Goal: Task Accomplishment & Management: Manage account settings

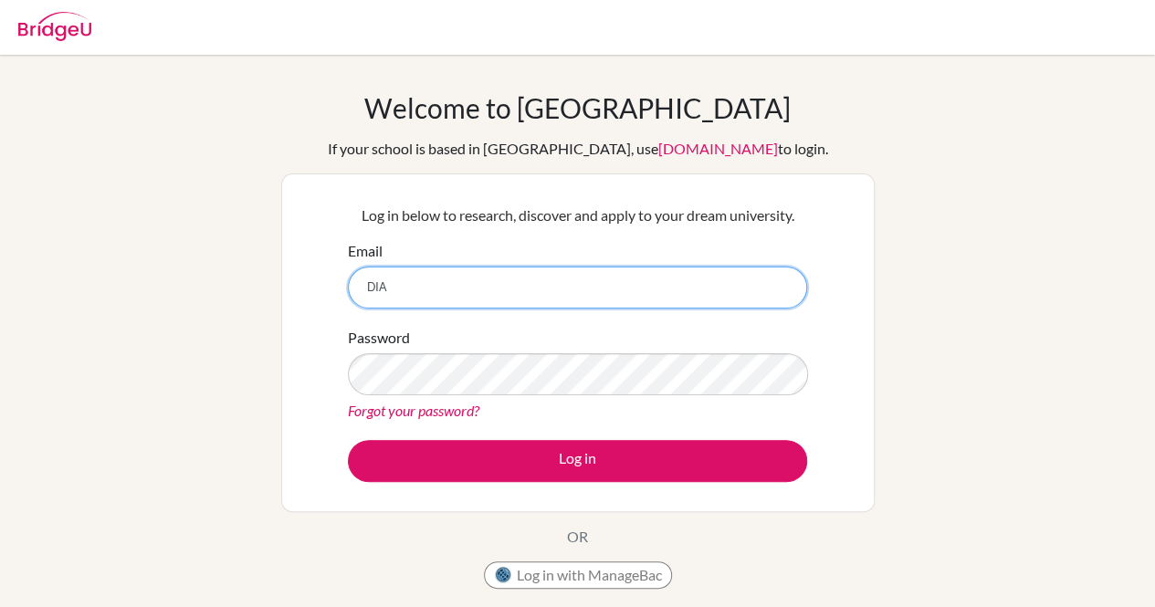
type input "DIA"
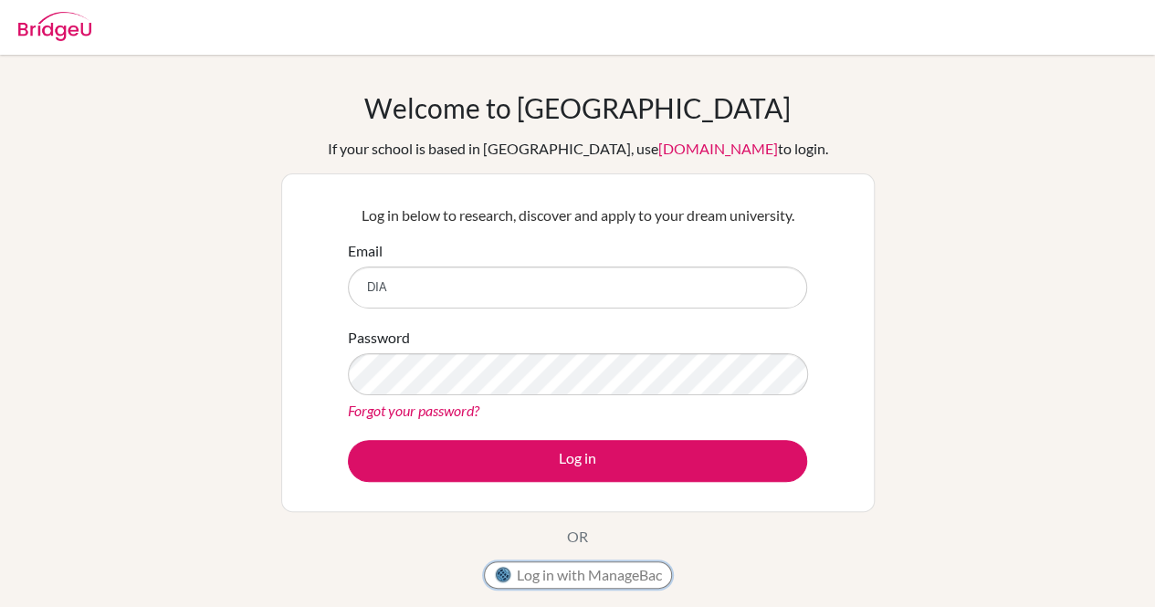
click at [601, 568] on button "Log in with ManageBac" at bounding box center [578, 574] width 188 height 27
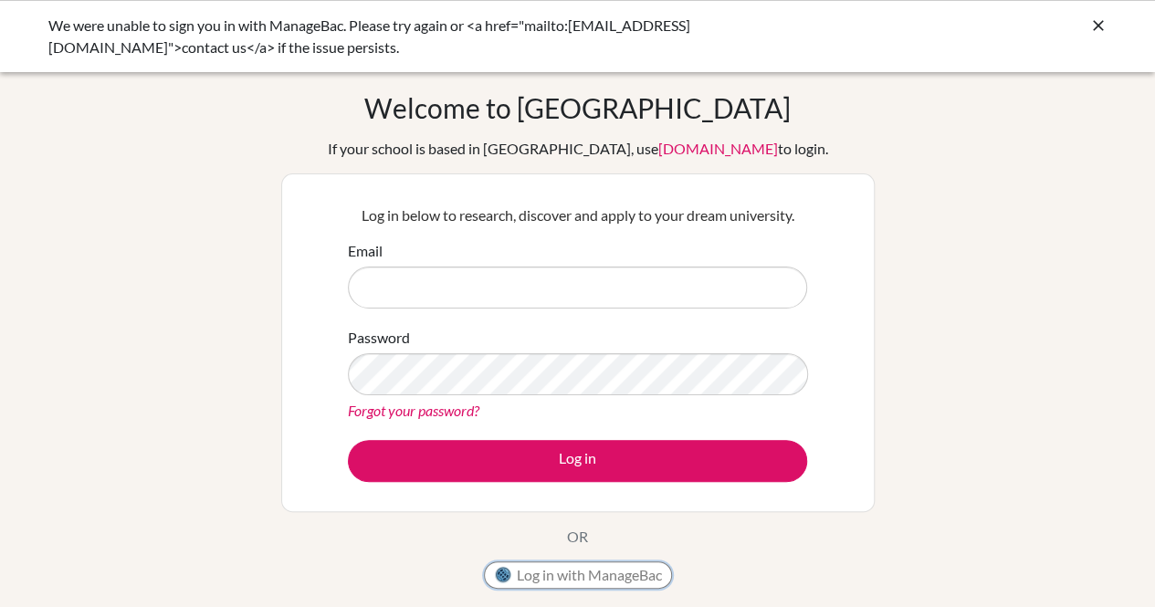
click at [528, 568] on button "Log in with ManageBac" at bounding box center [578, 574] width 188 height 27
click at [1096, 15] on div at bounding box center [1098, 26] width 18 height 22
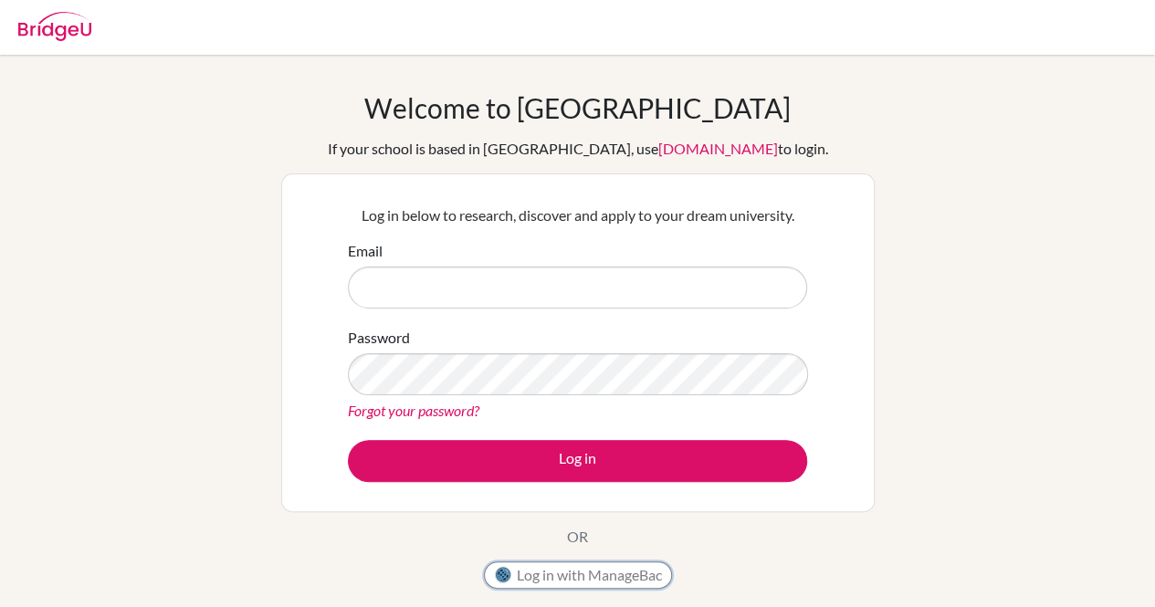
click at [640, 574] on button "Log in with ManageBac" at bounding box center [578, 574] width 188 height 27
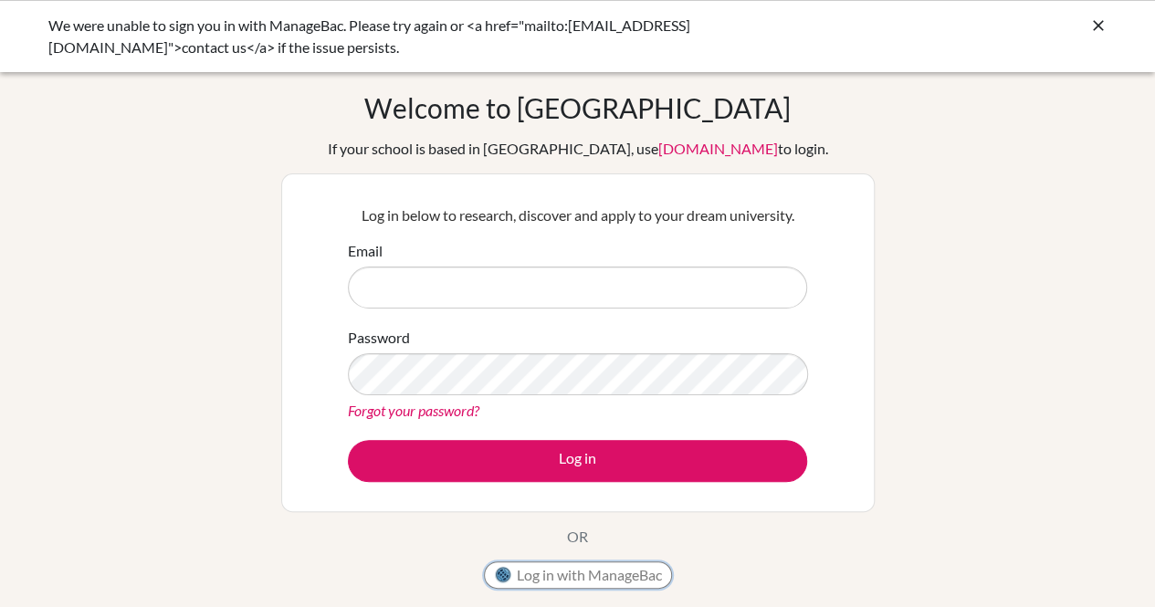
click at [640, 574] on button "Log in with ManageBac" at bounding box center [578, 574] width 188 height 27
click at [1101, 26] on icon at bounding box center [1098, 25] width 18 height 18
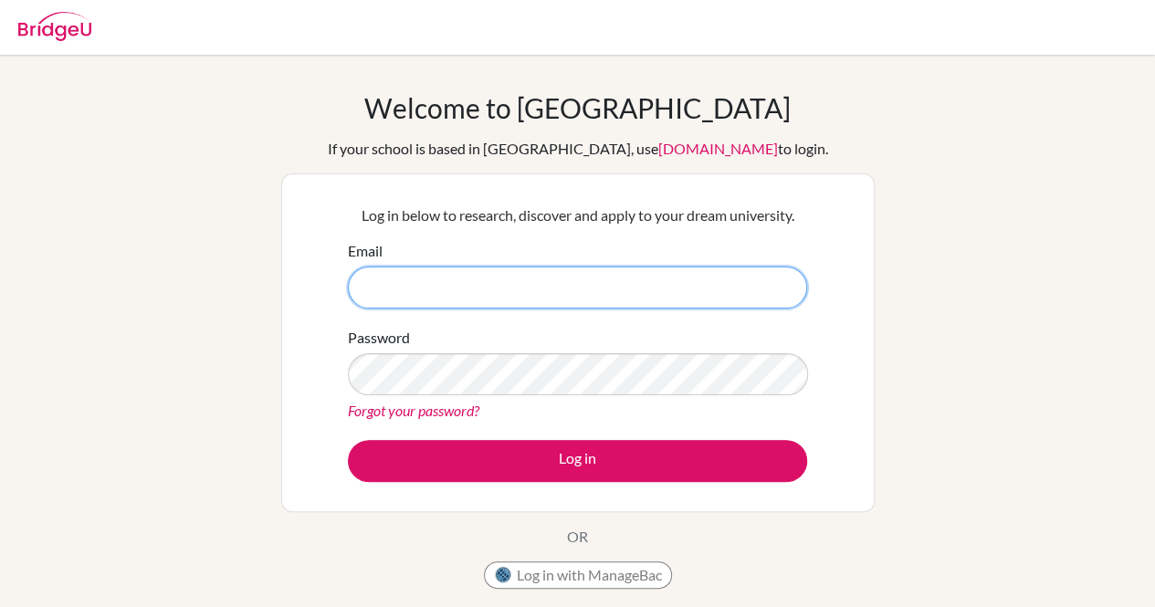
click at [664, 289] on input "Email" at bounding box center [577, 288] width 459 height 42
type input "[EMAIL_ADDRESS][DOMAIN_NAME]"
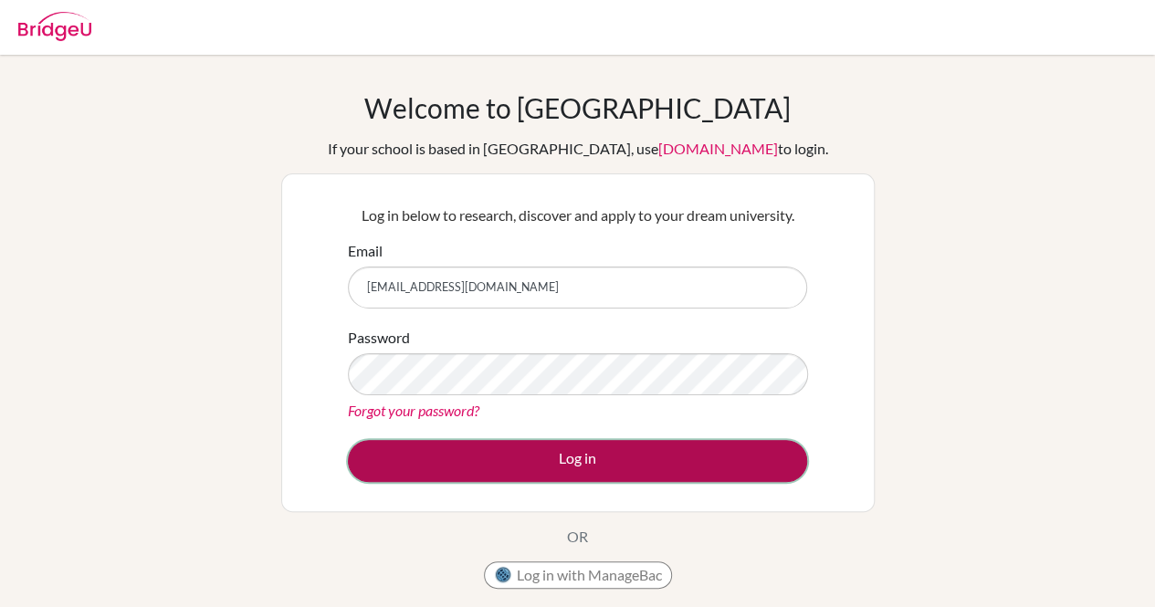
click at [563, 463] on button "Log in" at bounding box center [577, 461] width 459 height 42
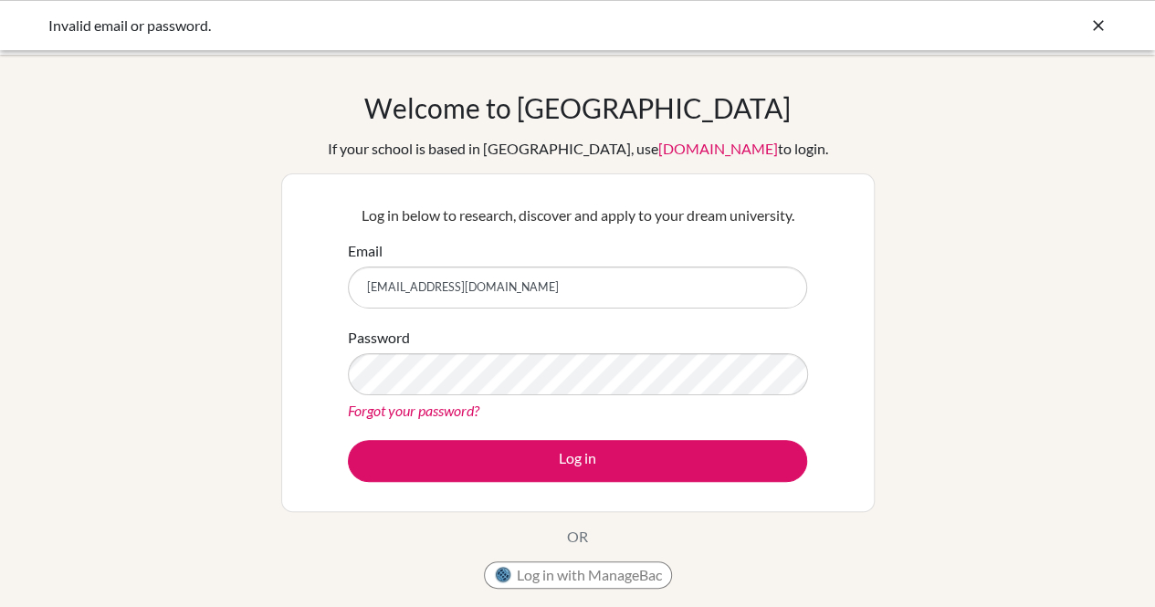
click at [538, 288] on input "[EMAIL_ADDRESS][DOMAIN_NAME]" at bounding box center [577, 288] width 459 height 42
type input "D"
click at [544, 580] on button "Log in with ManageBac" at bounding box center [578, 574] width 188 height 27
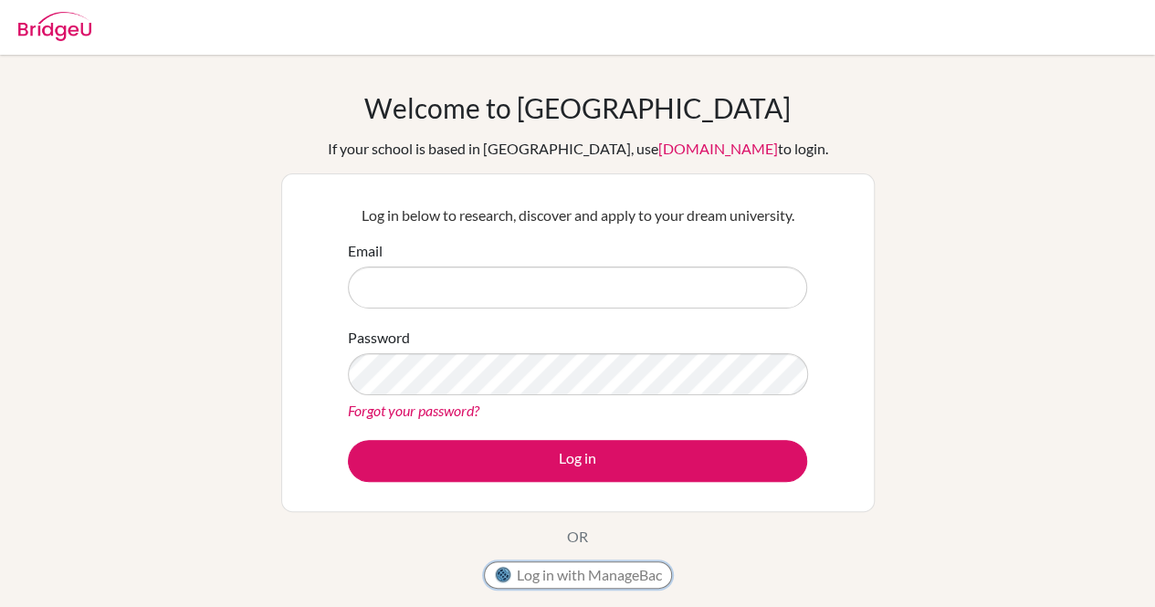
click at [560, 585] on button "Log in with ManageBac" at bounding box center [578, 574] width 188 height 27
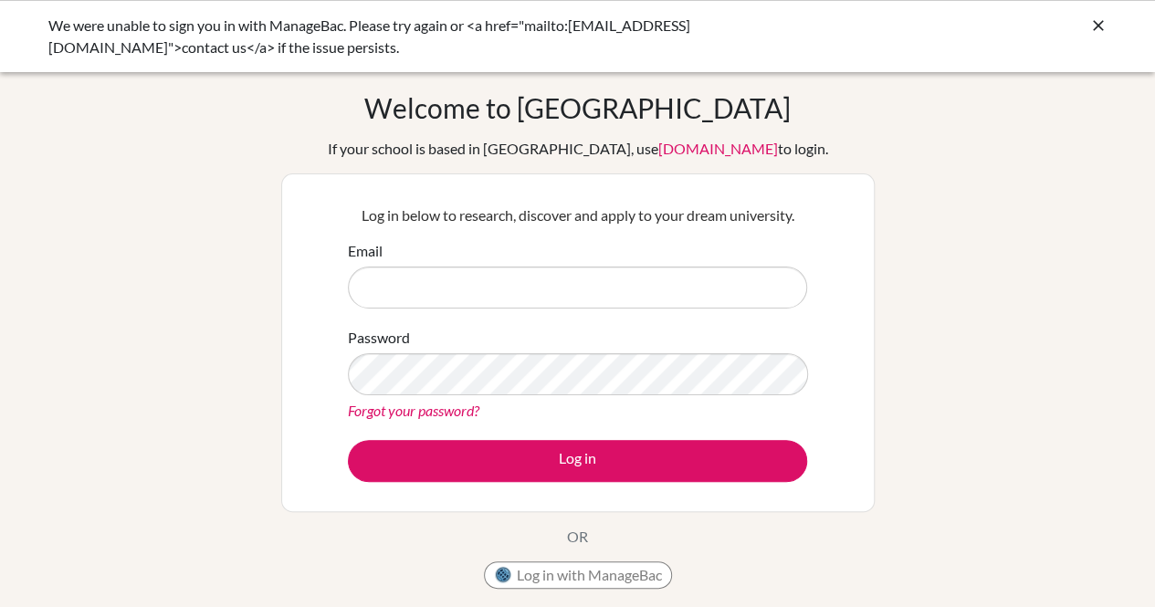
click at [1097, 21] on icon at bounding box center [1098, 25] width 18 height 18
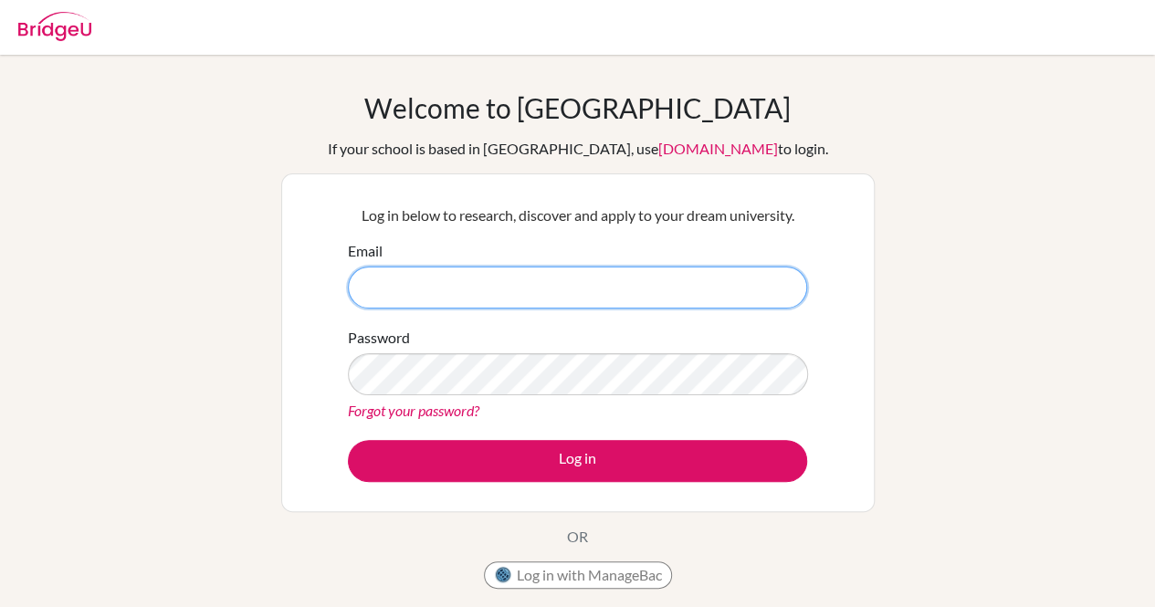
click at [668, 289] on input "Email" at bounding box center [577, 288] width 459 height 42
type input "[EMAIL_ADDRESS][DOMAIN_NAME]"
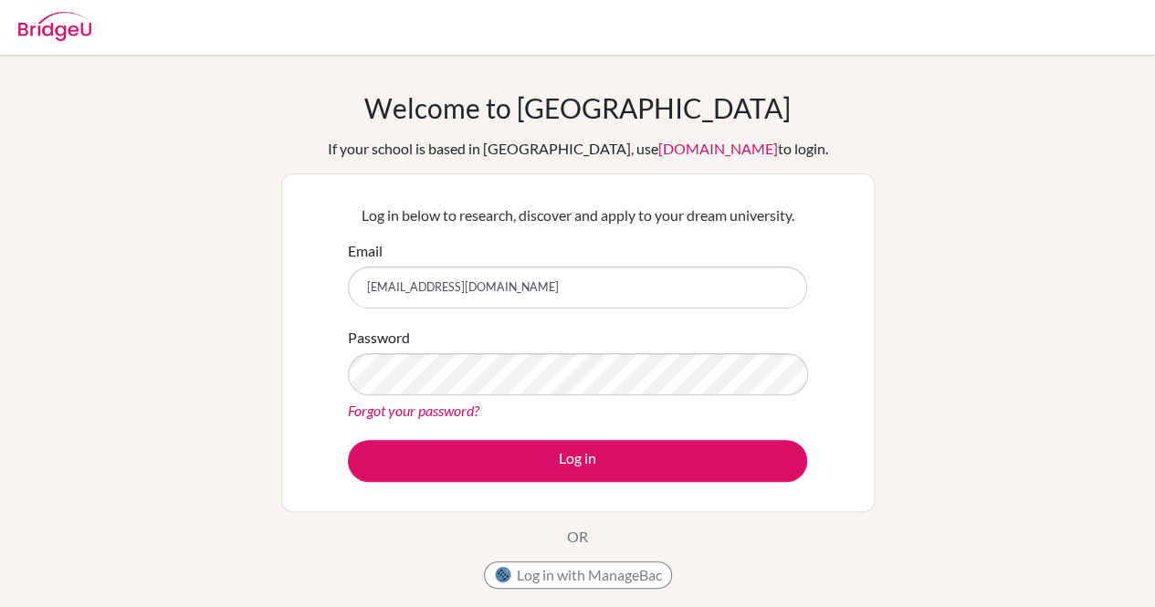
click at [585, 404] on div "Forgot your password?" at bounding box center [577, 411] width 459 height 22
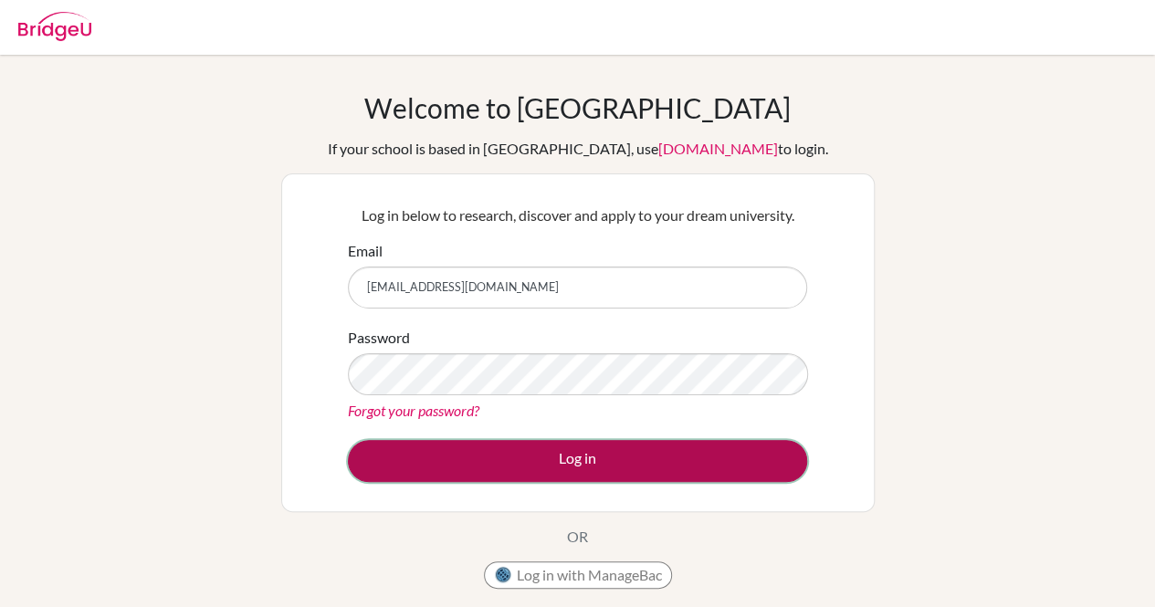
click at [570, 456] on button "Log in" at bounding box center [577, 461] width 459 height 42
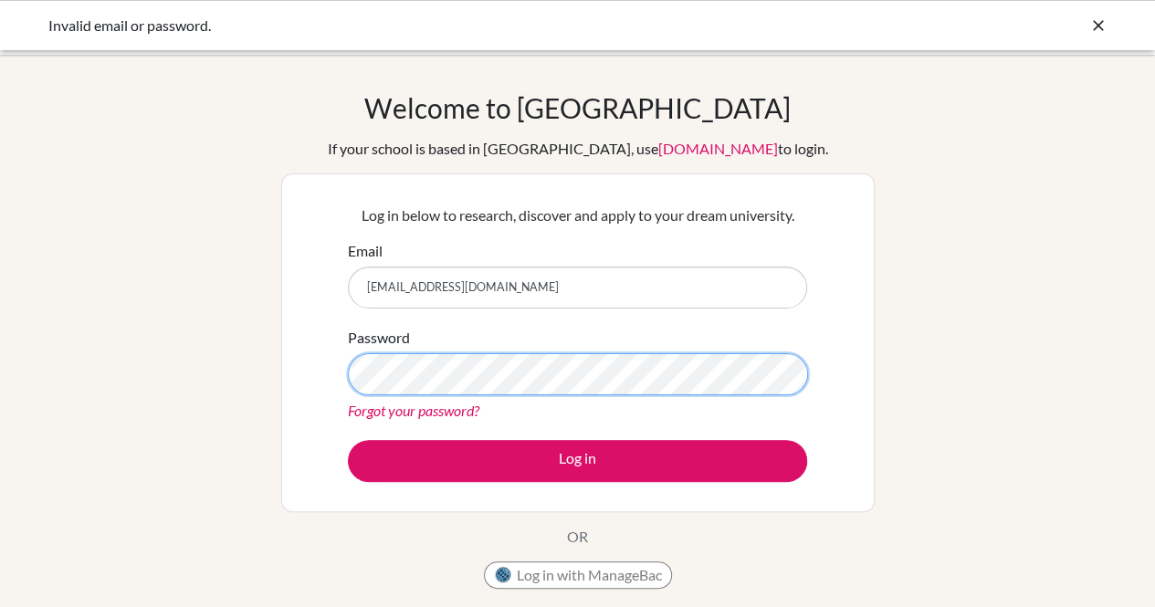
click at [348, 440] on button "Log in" at bounding box center [577, 461] width 459 height 42
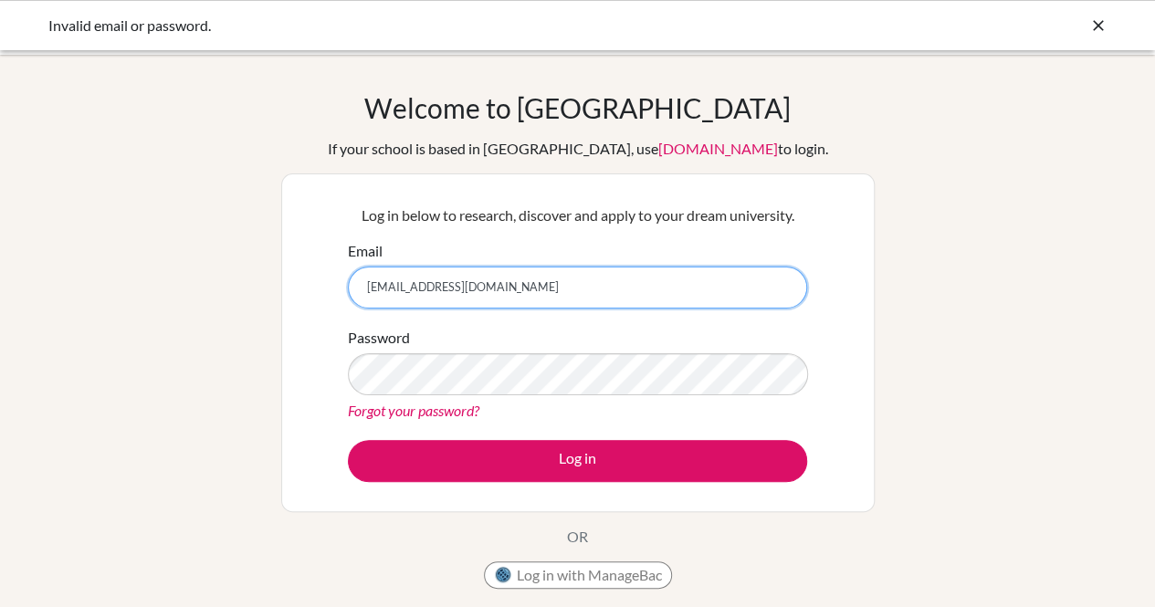
click at [571, 300] on input "[EMAIL_ADDRESS][DOMAIN_NAME]" at bounding box center [577, 288] width 459 height 42
type input "D"
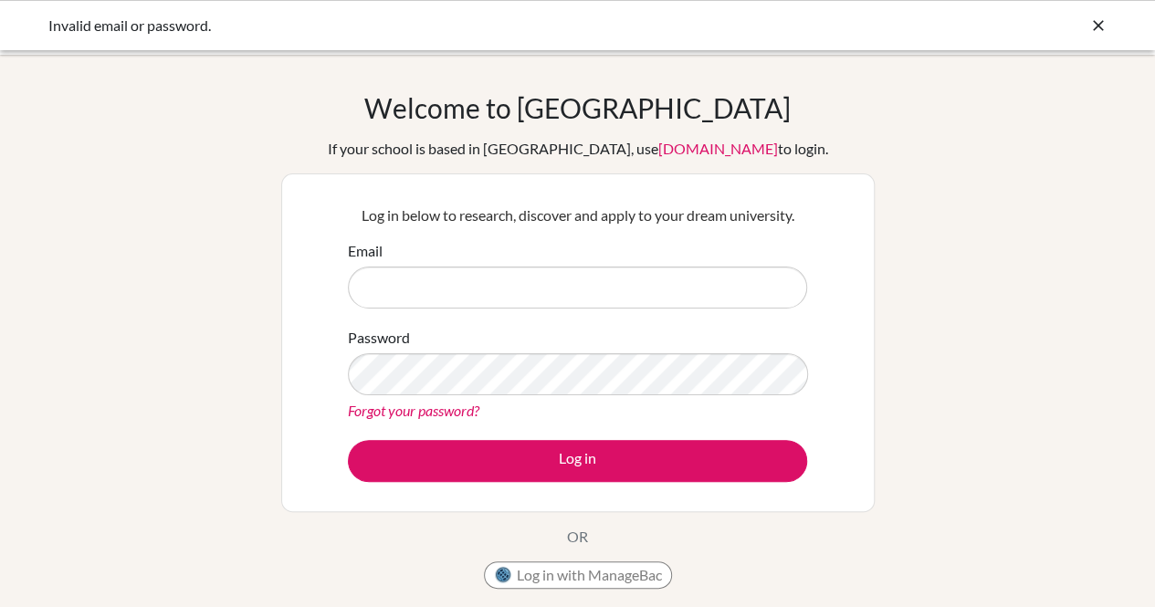
click at [1093, 22] on icon at bounding box center [1098, 25] width 18 height 18
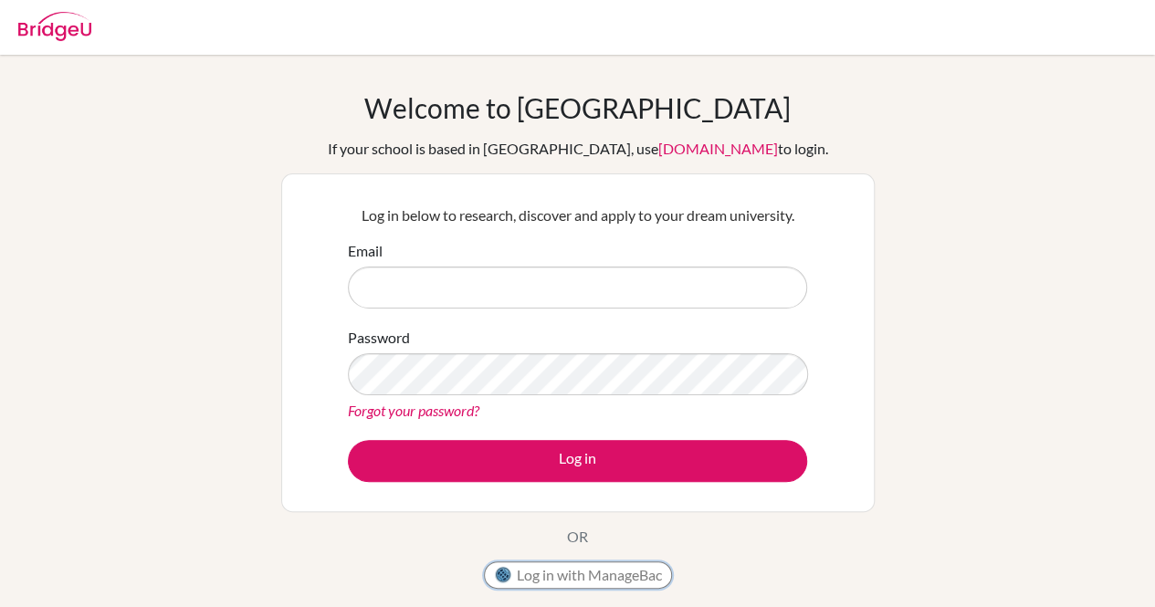
click at [632, 572] on button "Log in with ManageBac" at bounding box center [578, 574] width 188 height 27
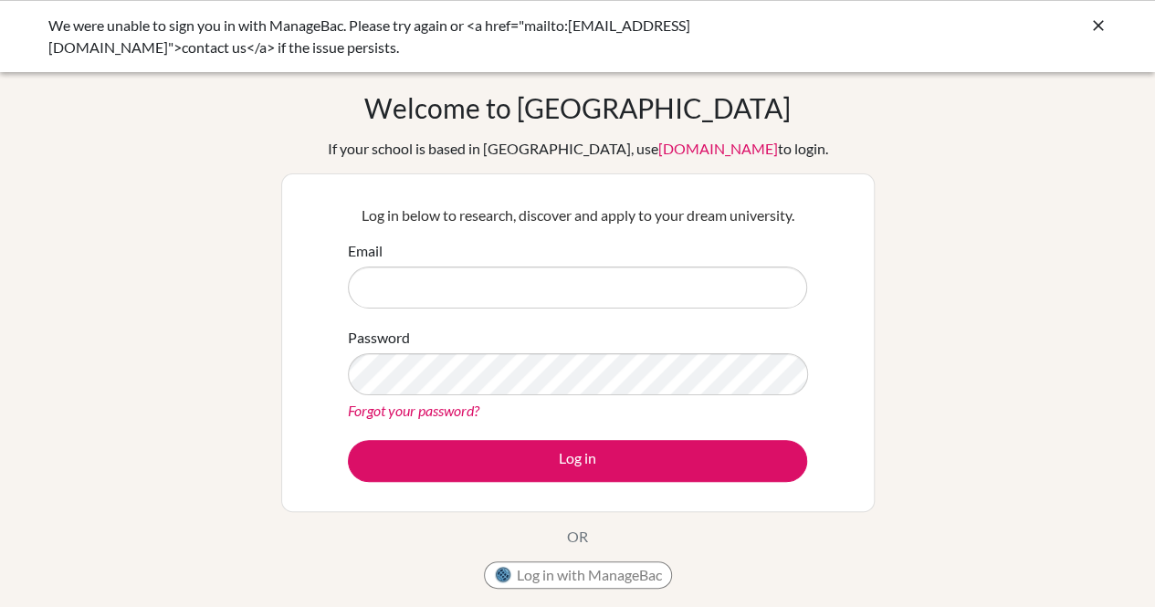
click at [441, 28] on div "We were unable to sign you in with ManageBac. Please try again or <a href="mail…" at bounding box center [440, 37] width 785 height 44
click at [478, 53] on div "We were unable to sign you in with ManageBac. Please try again or <a href="mail…" at bounding box center [440, 37] width 785 height 44
click at [575, 211] on p "Log in below to research, discover and apply to your dream university." at bounding box center [577, 215] width 459 height 22
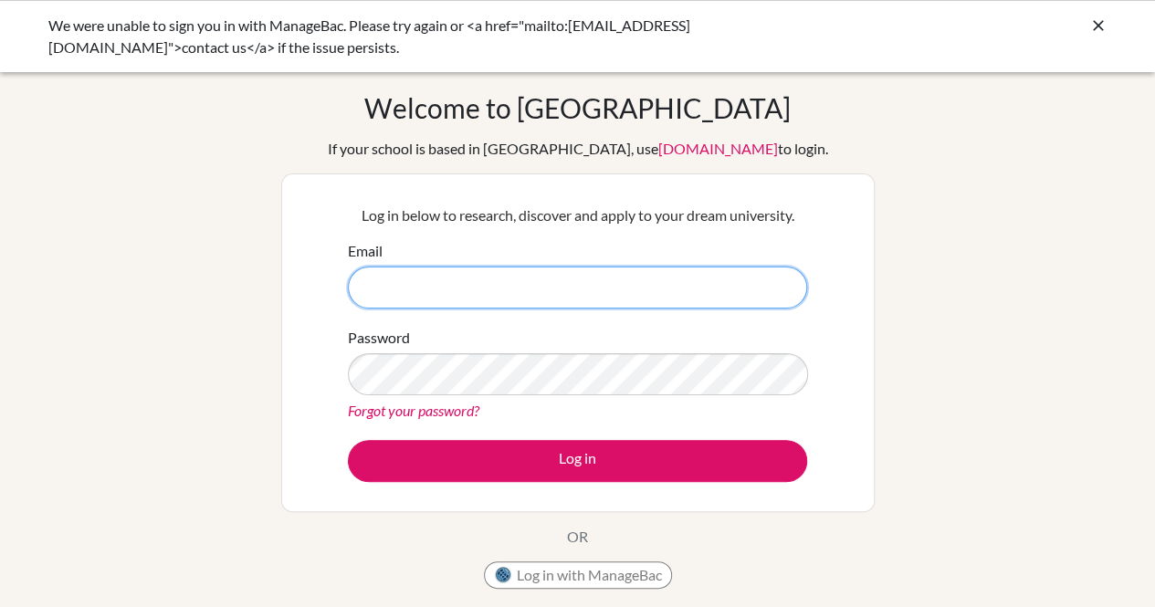
click at [429, 295] on input "Email" at bounding box center [577, 288] width 459 height 42
type input "DIA250371@diaestudents.com"
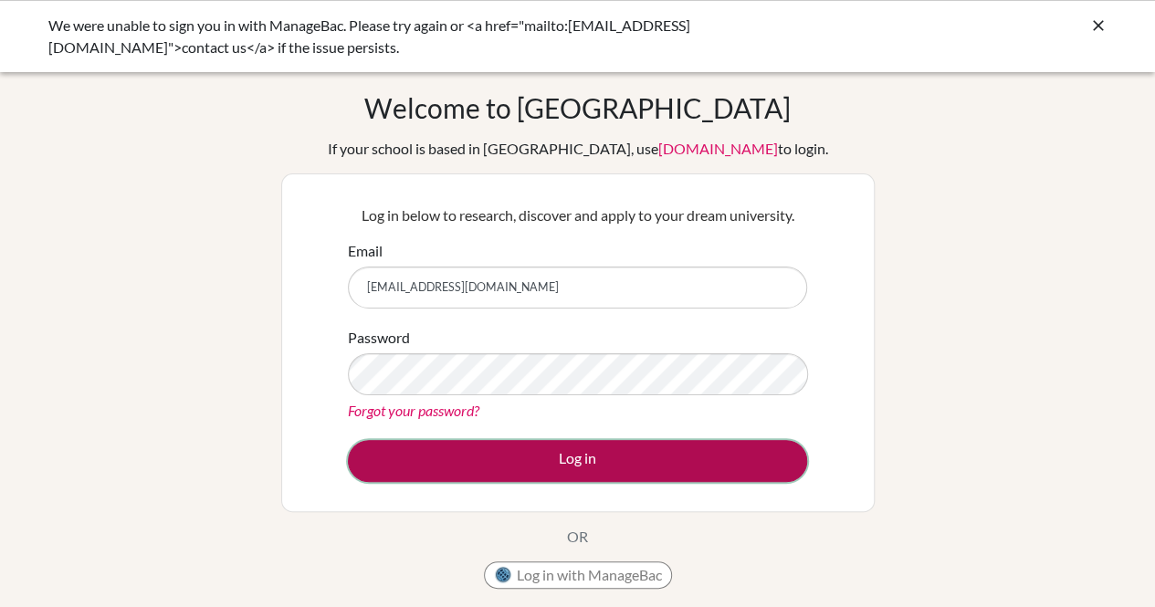
click at [471, 457] on button "Log in" at bounding box center [577, 461] width 459 height 42
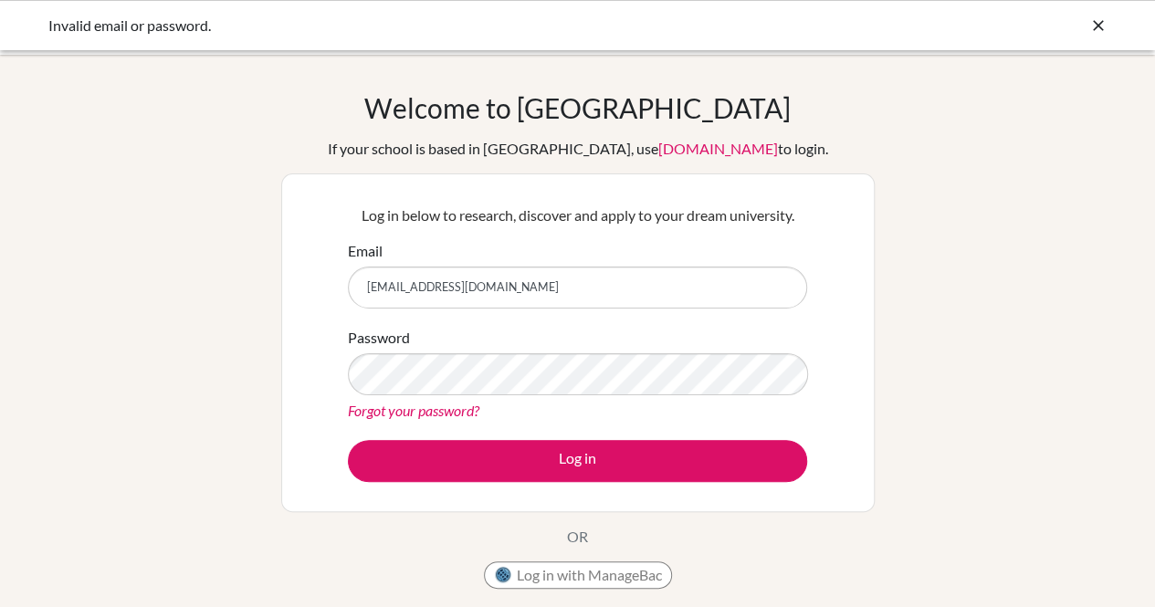
click at [619, 282] on input "DIA250371@diaestudents.com" at bounding box center [577, 288] width 459 height 42
type input "D"
click at [1099, 22] on icon at bounding box center [1098, 25] width 18 height 18
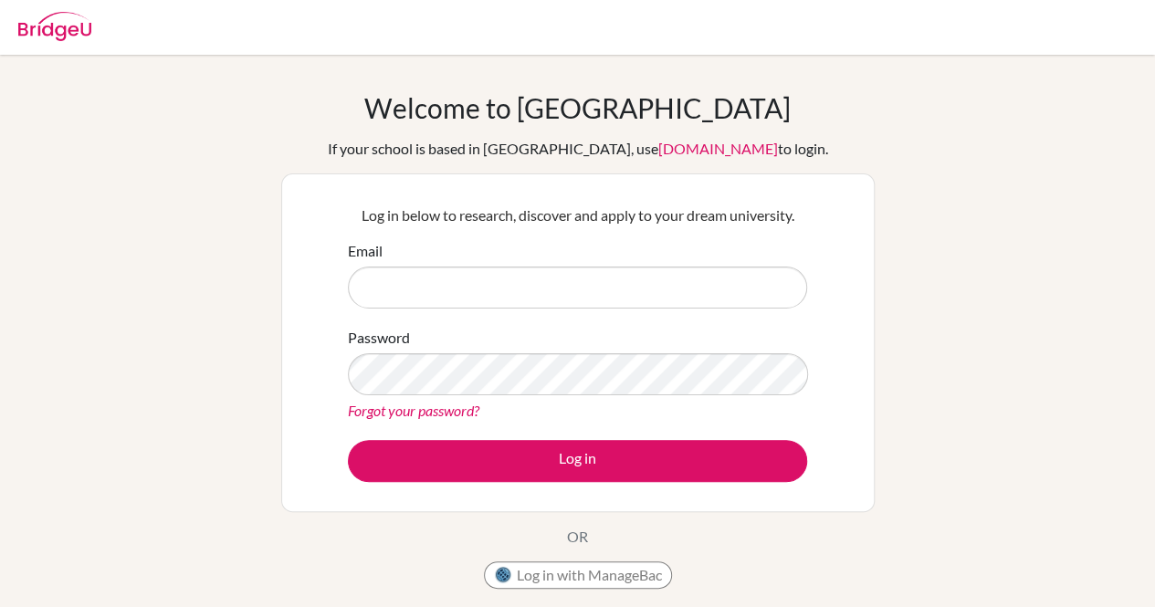
click at [432, 409] on link "Forgot your password?" at bounding box center [413, 410] width 131 height 17
click at [616, 565] on button "Log in with ManageBac" at bounding box center [578, 574] width 188 height 27
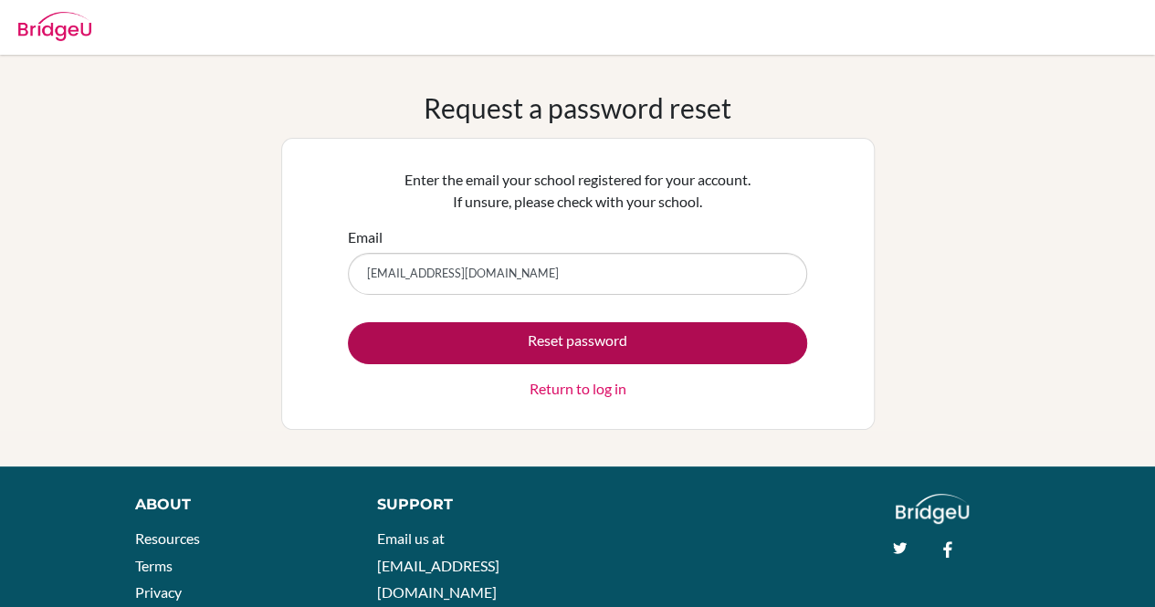
type input "[EMAIL_ADDRESS][DOMAIN_NAME]"
click at [417, 341] on button "Reset password" at bounding box center [577, 343] width 459 height 42
